Goal: Use online tool/utility: Utilize a website feature to perform a specific function

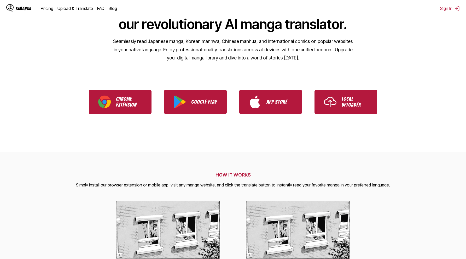
scroll to position [62, 0]
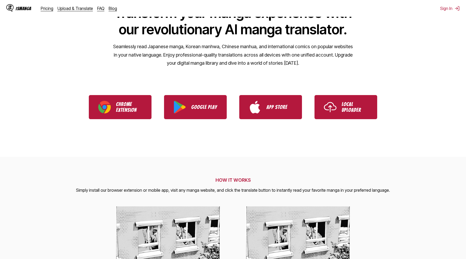
click at [228, 179] on h2 "HOW IT WORKS" at bounding box center [233, 179] width 314 height 5
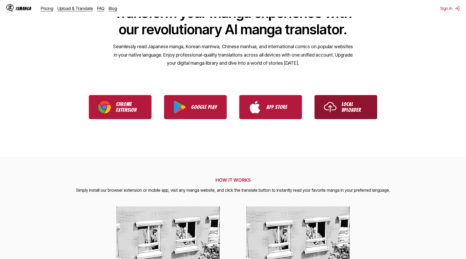
click at [342, 113] on link "Local Uploader" at bounding box center [346, 107] width 63 height 24
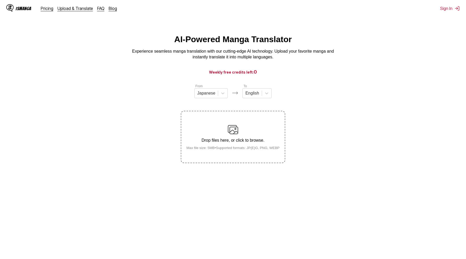
click at [242, 134] on div "Drop files here, or click to browse. Max file size: 5MB • Supported formats: JP…" at bounding box center [233, 136] width 102 height 25
click at [0, 0] on input "Drop files here, or click to browse. Max file size: 5MB • Supported formats: JP…" at bounding box center [0, 0] width 0 height 0
